Goal: Information Seeking & Learning: Check status

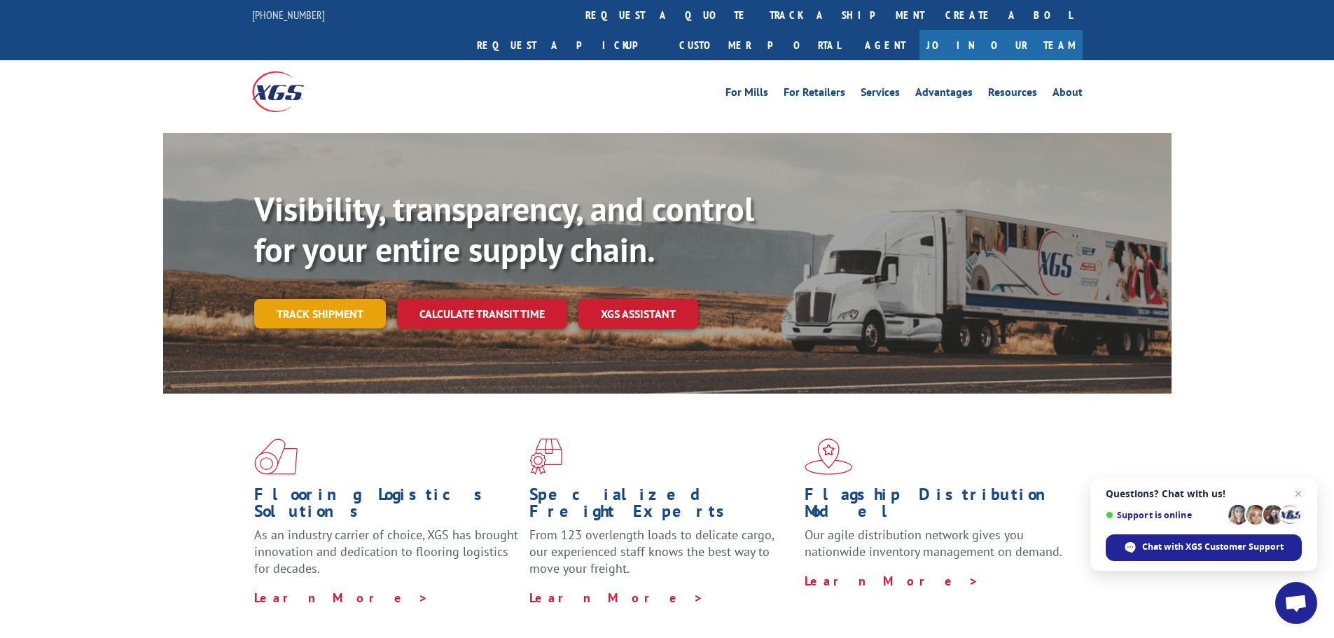
click at [297, 299] on link "Track shipment" at bounding box center [320, 313] width 132 height 29
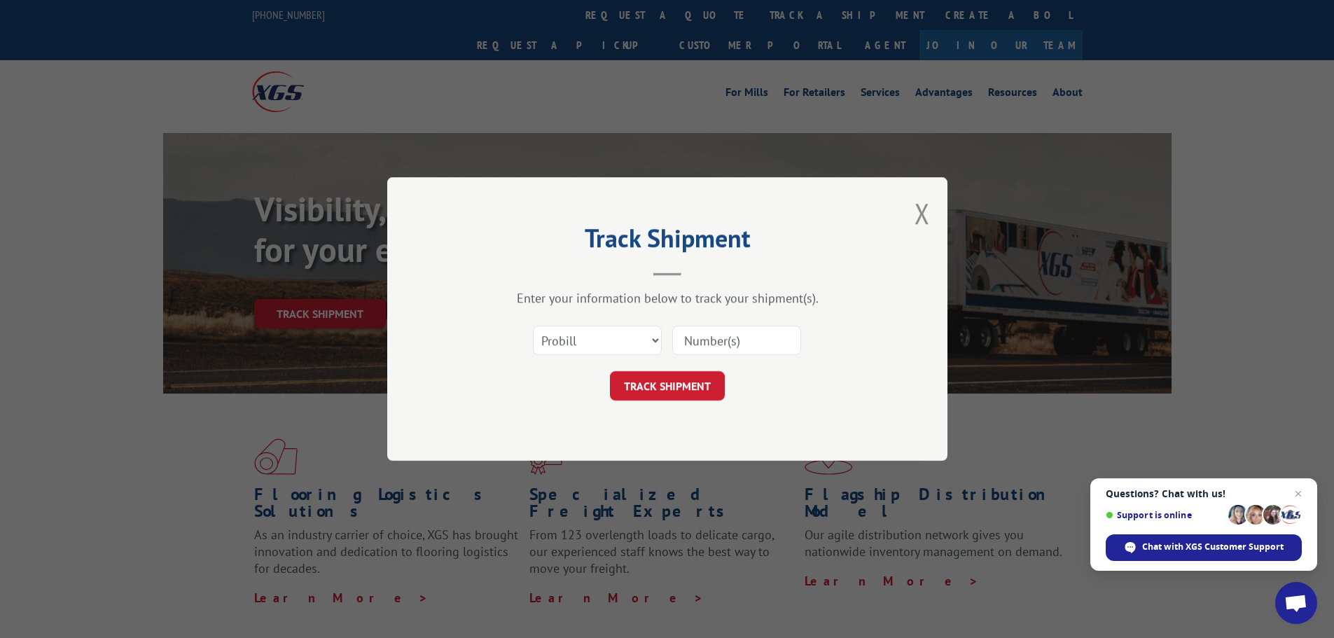
paste input "16944939"
type input "16944939"
click at [653, 340] on select "Select category... Probill BOL PO" at bounding box center [597, 340] width 129 height 29
click at [681, 386] on button "TRACK SHIPMENT" at bounding box center [667, 385] width 115 height 29
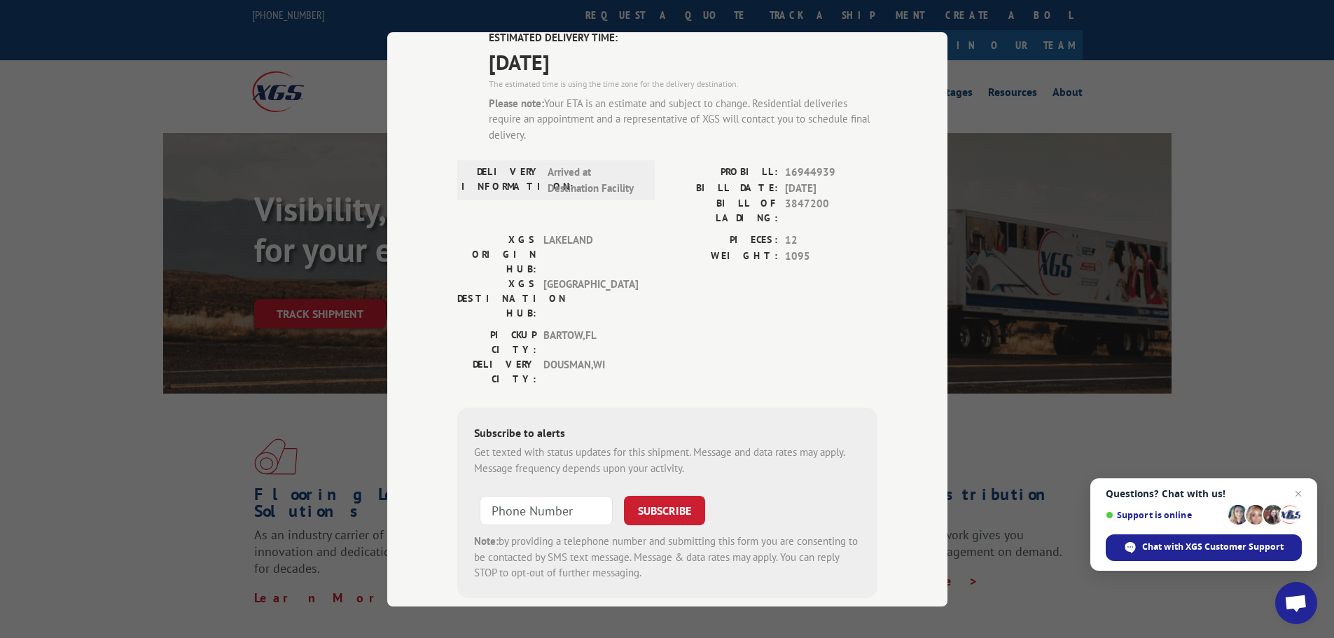
scroll to position [120, 0]
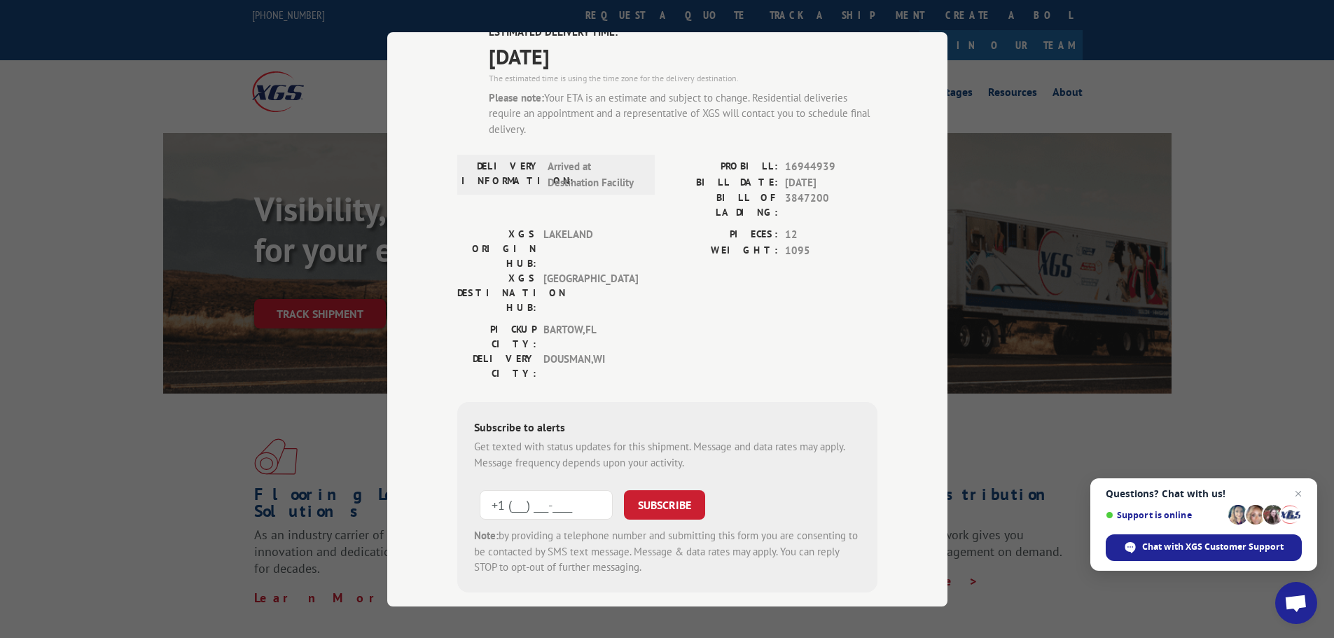
click at [565, 490] on input "+1 (___) ___-____" at bounding box center [546, 504] width 133 height 29
type input "[PHONE_NUMBER]"
drag, startPoint x: 688, startPoint y: 415, endPoint x: 753, endPoint y: 401, distance: 65.8
click at [688, 490] on button "SUBSCRIBE" at bounding box center [664, 504] width 81 height 29
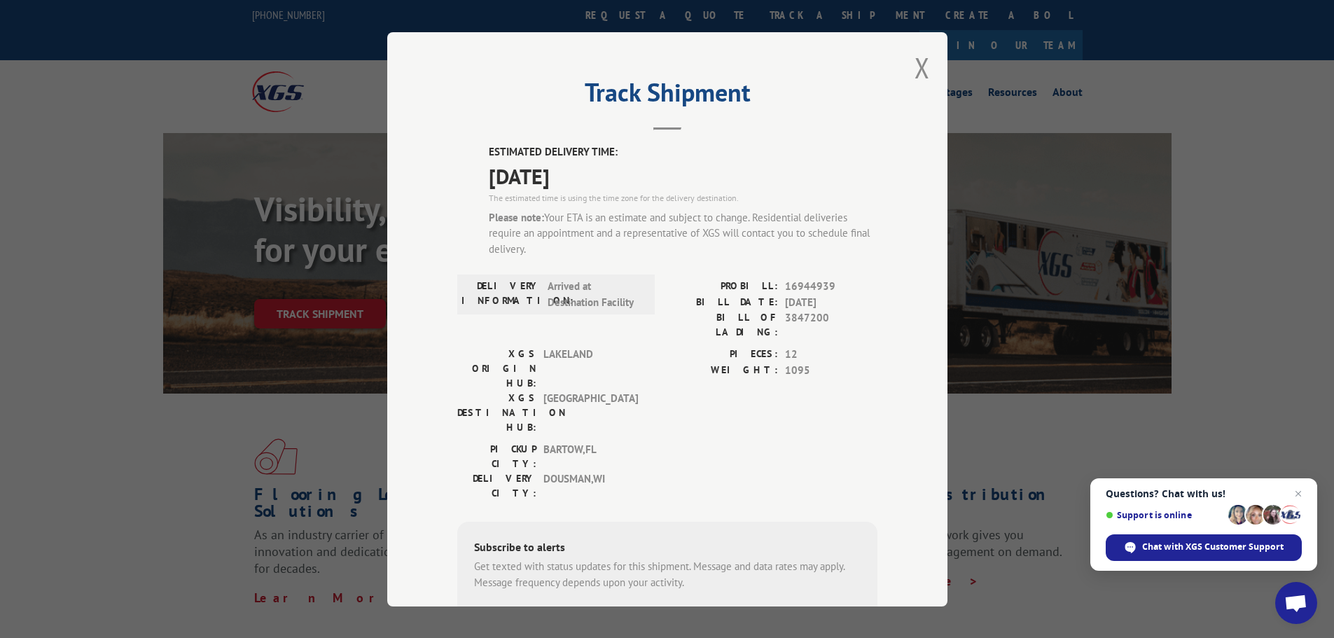
scroll to position [0, 0]
click at [920, 68] on button "Close modal" at bounding box center [922, 68] width 15 height 37
